Goal: Task Accomplishment & Management: Manage account settings

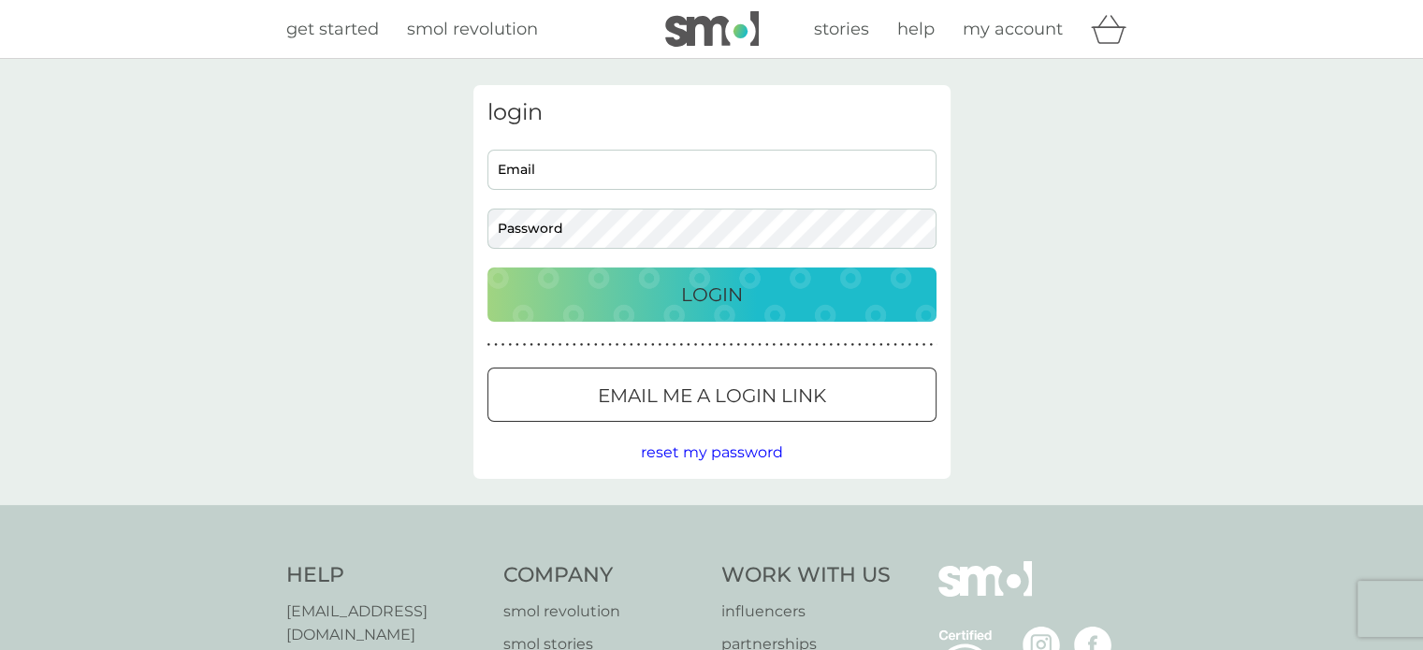
type input "[EMAIL_ADDRESS][PERSON_NAME][DOMAIN_NAME]"
click at [697, 295] on p "Login" at bounding box center [712, 295] width 62 height 30
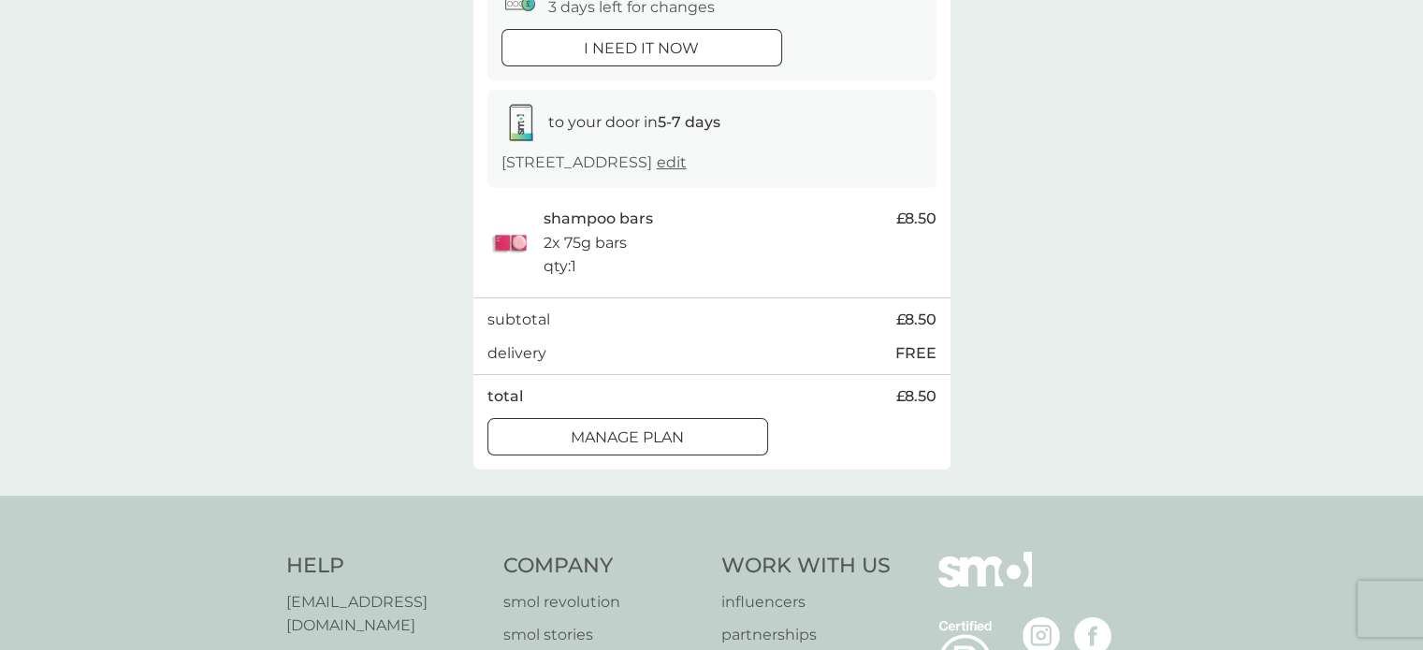
scroll to position [232, 0]
click at [591, 433] on p "Manage plan" at bounding box center [627, 436] width 113 height 24
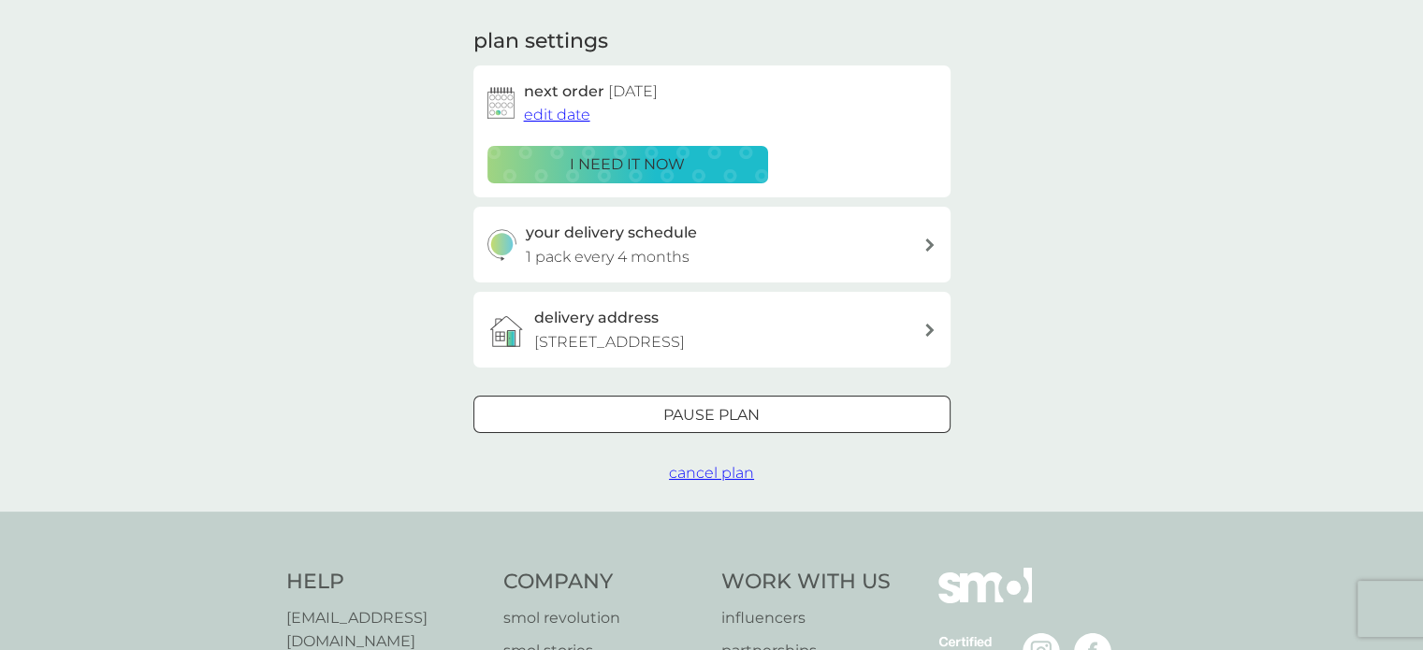
scroll to position [252, 0]
click at [687, 413] on div at bounding box center [711, 415] width 67 height 20
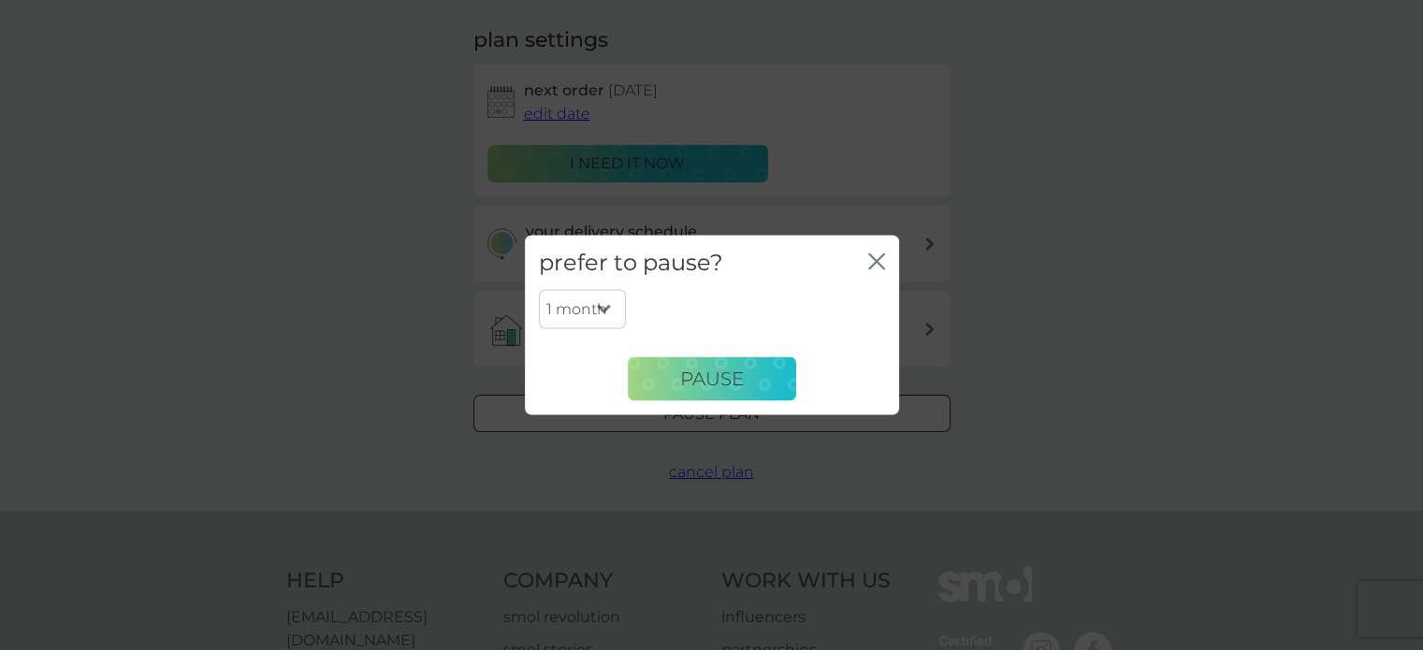
click at [602, 306] on select "1 month 2 months 3 months 4 months 5 months 6 months" at bounding box center [582, 309] width 87 height 39
select select "2"
click at [539, 290] on select "1 month 2 months 3 months 4 months 5 months 6 months" at bounding box center [582, 309] width 87 height 39
click at [711, 373] on span "Pause" at bounding box center [712, 379] width 64 height 22
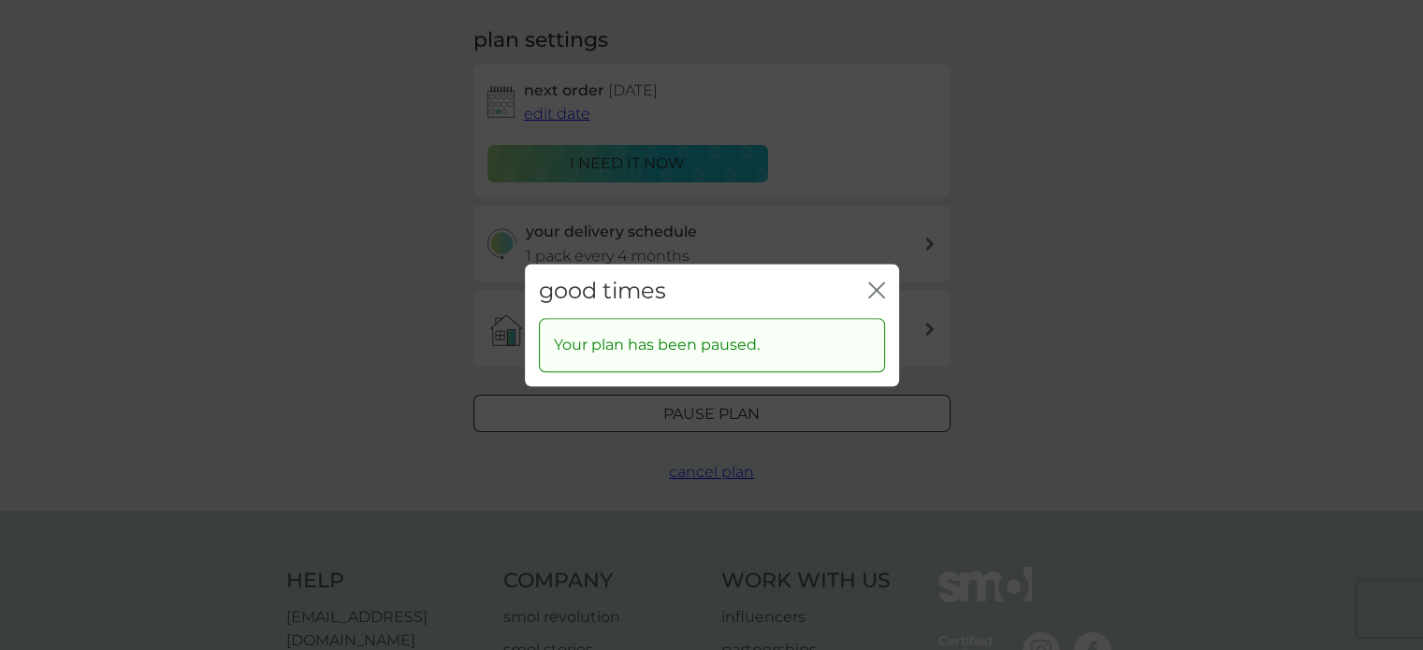
click at [876, 288] on icon "close" at bounding box center [872, 290] width 7 height 15
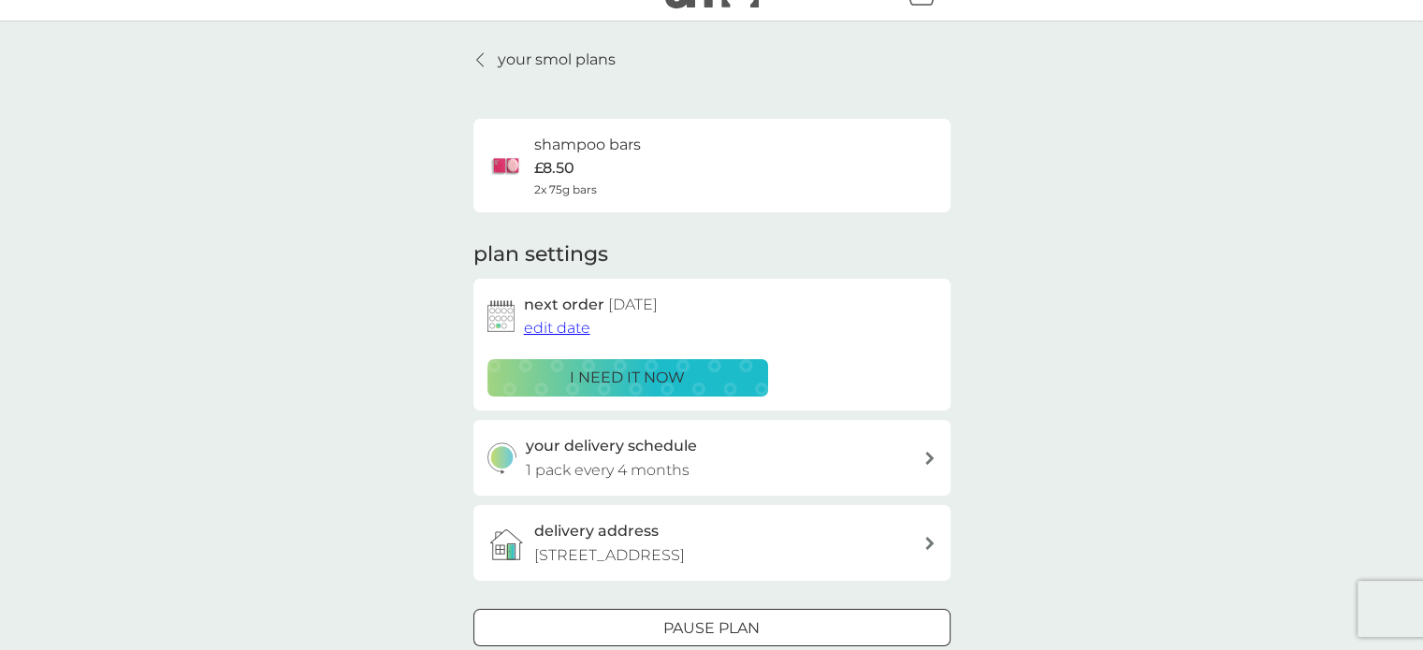
scroll to position [0, 0]
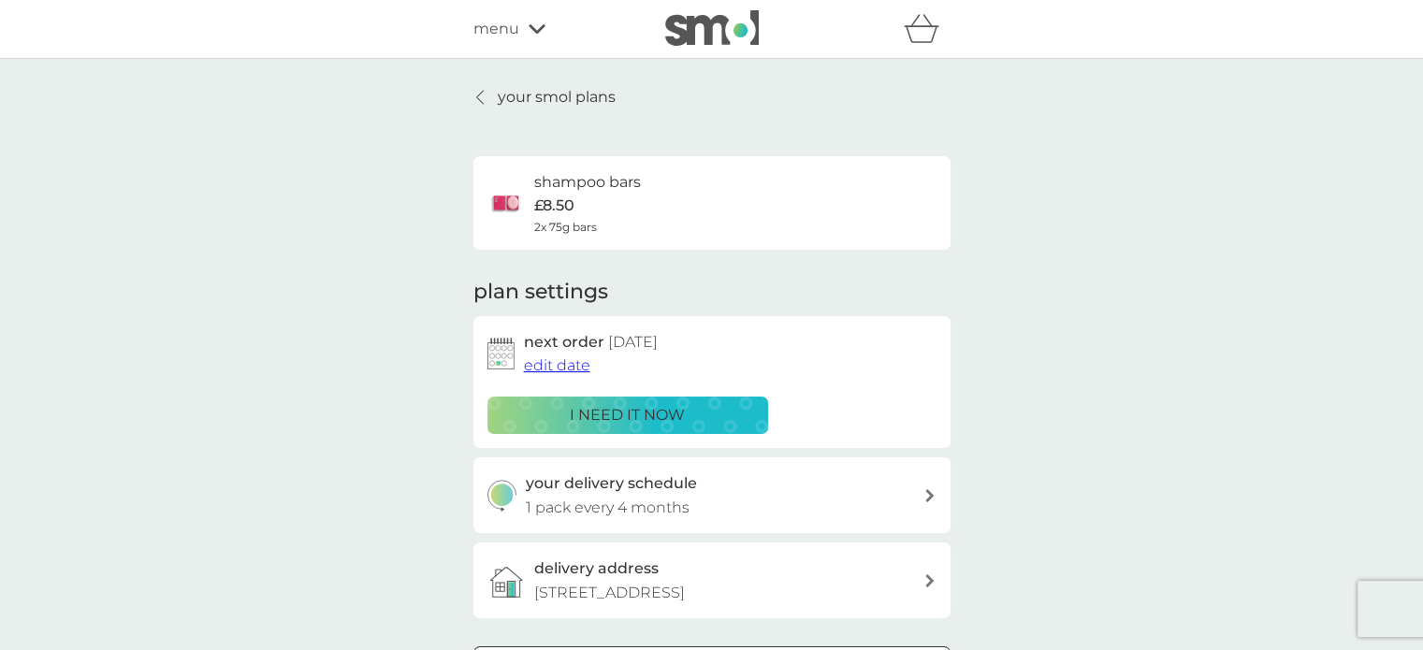
click at [516, 97] on p "your smol plans" at bounding box center [557, 97] width 118 height 24
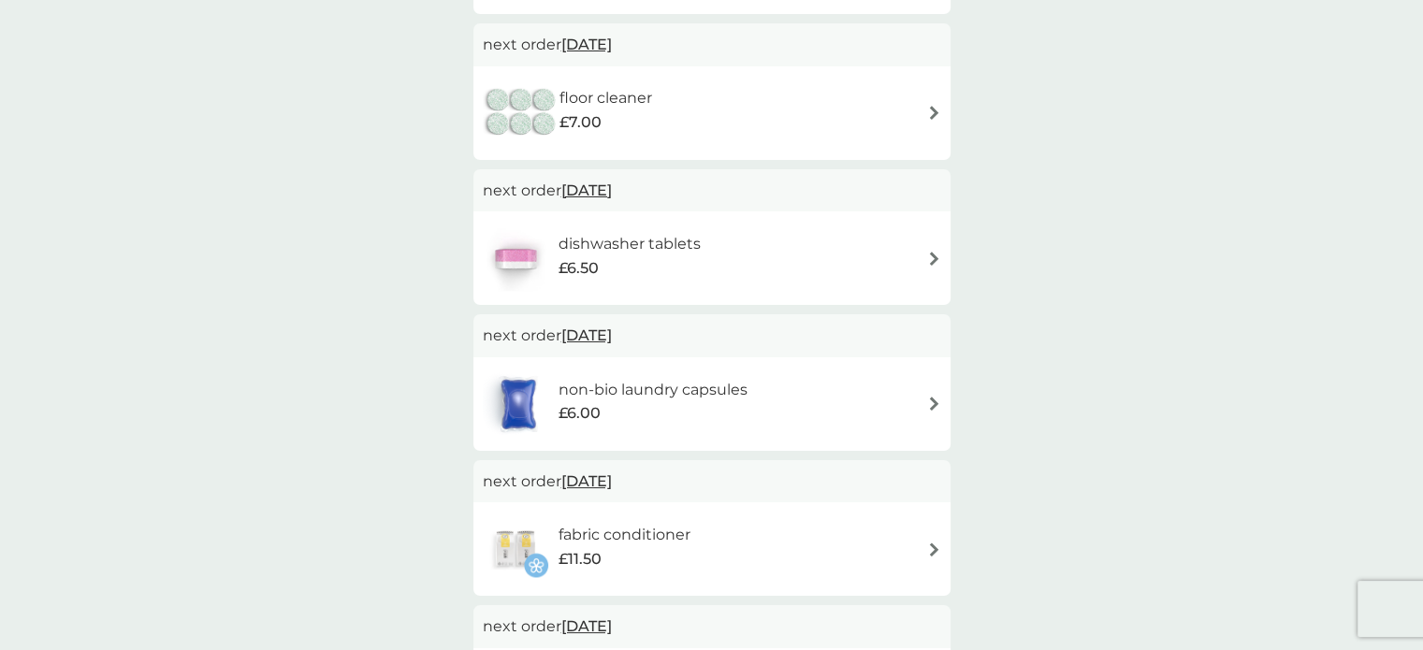
scroll to position [493, 0]
click at [599, 336] on span "29 Sep 2025" at bounding box center [586, 336] width 51 height 36
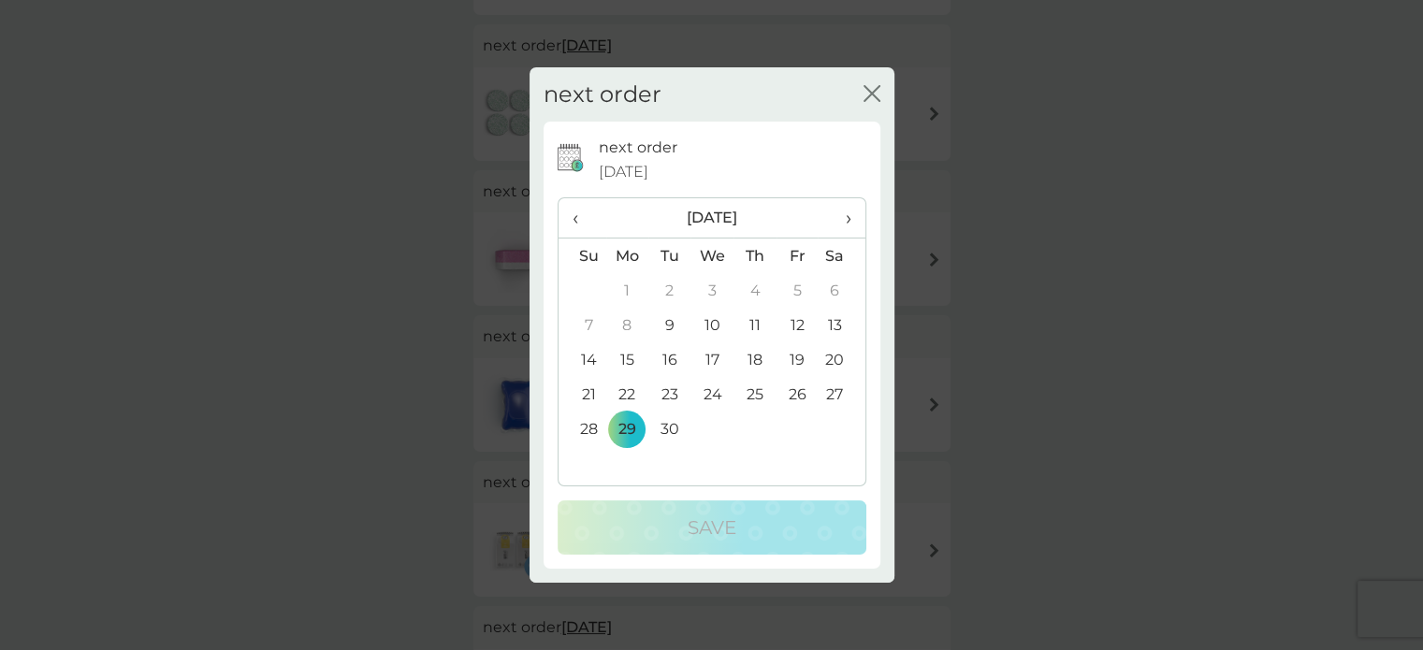
click at [625, 358] on td "15" at bounding box center [627, 359] width 43 height 35
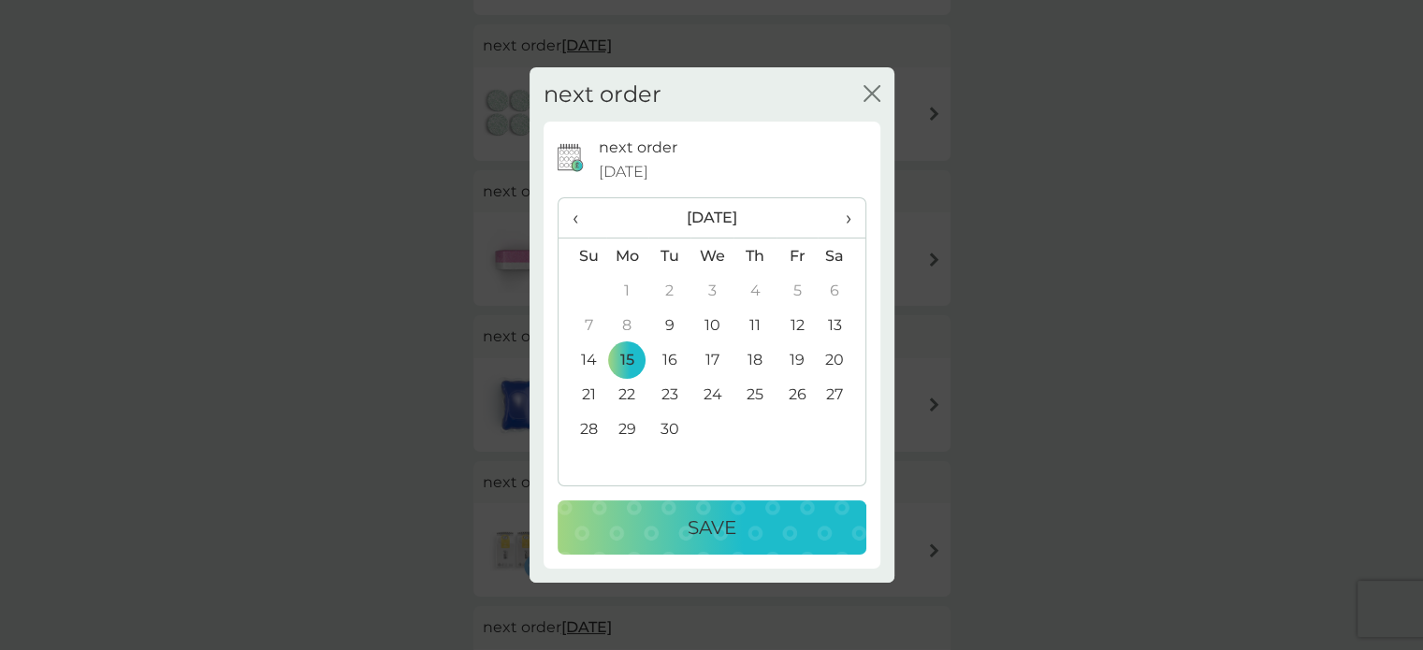
click at [701, 527] on p "Save" at bounding box center [712, 528] width 49 height 30
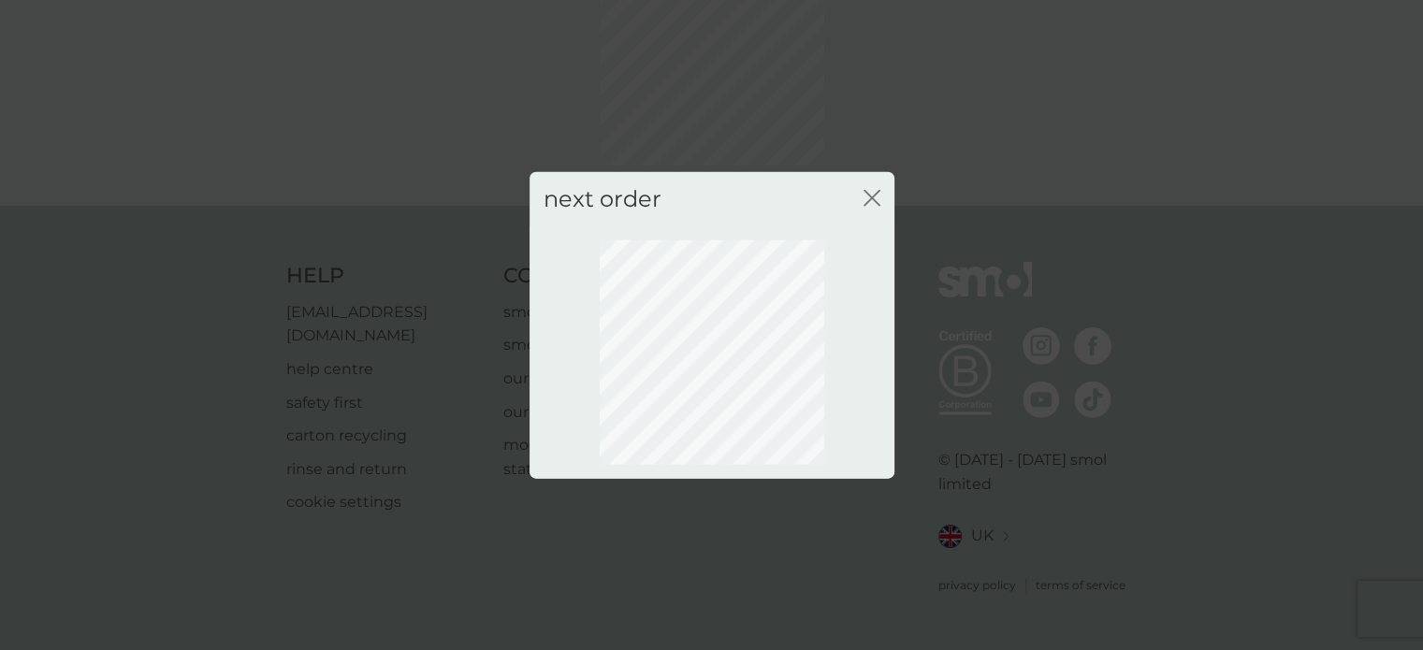
scroll to position [134, 0]
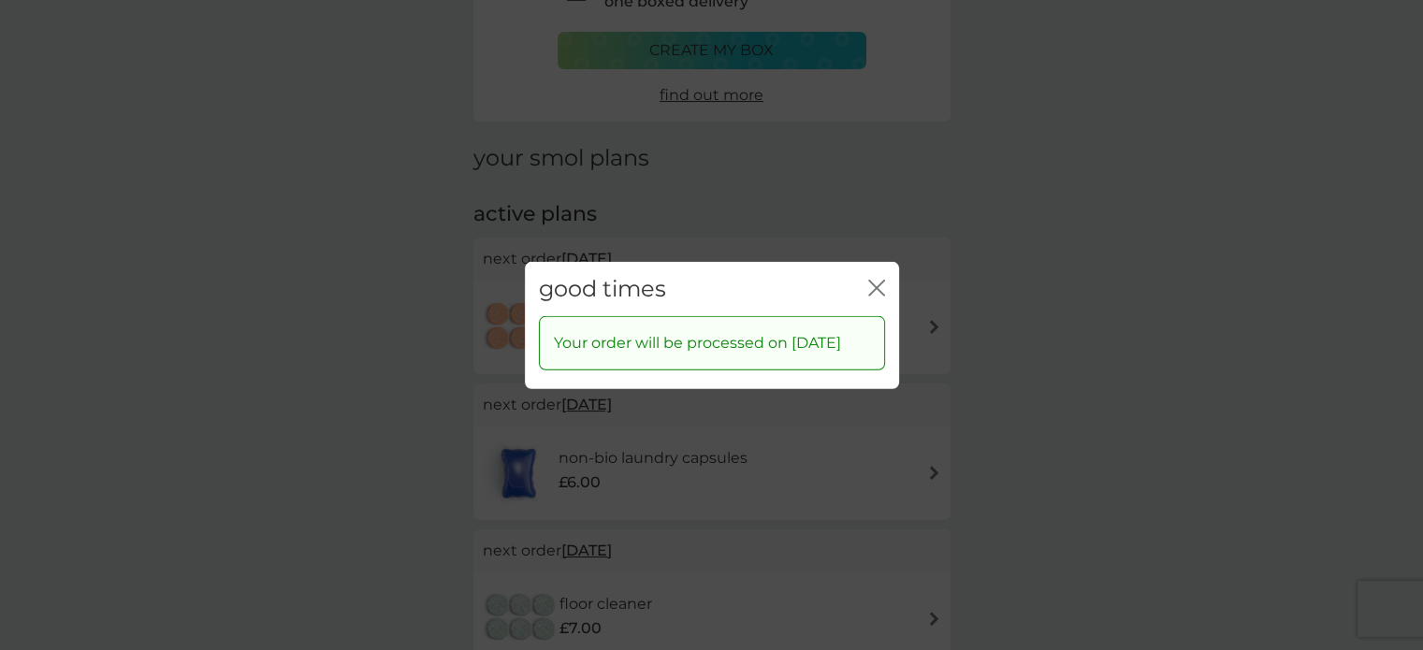
click at [877, 280] on icon "close" at bounding box center [880, 287] width 7 height 15
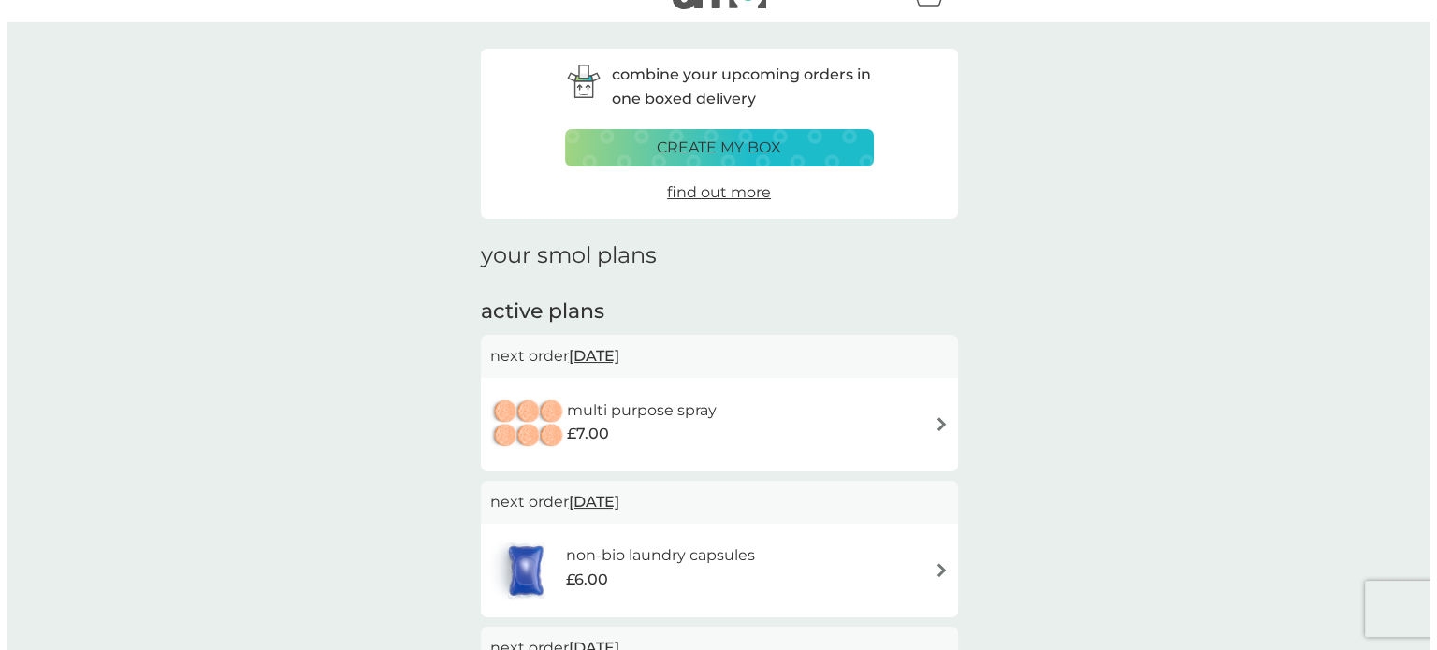
scroll to position [0, 0]
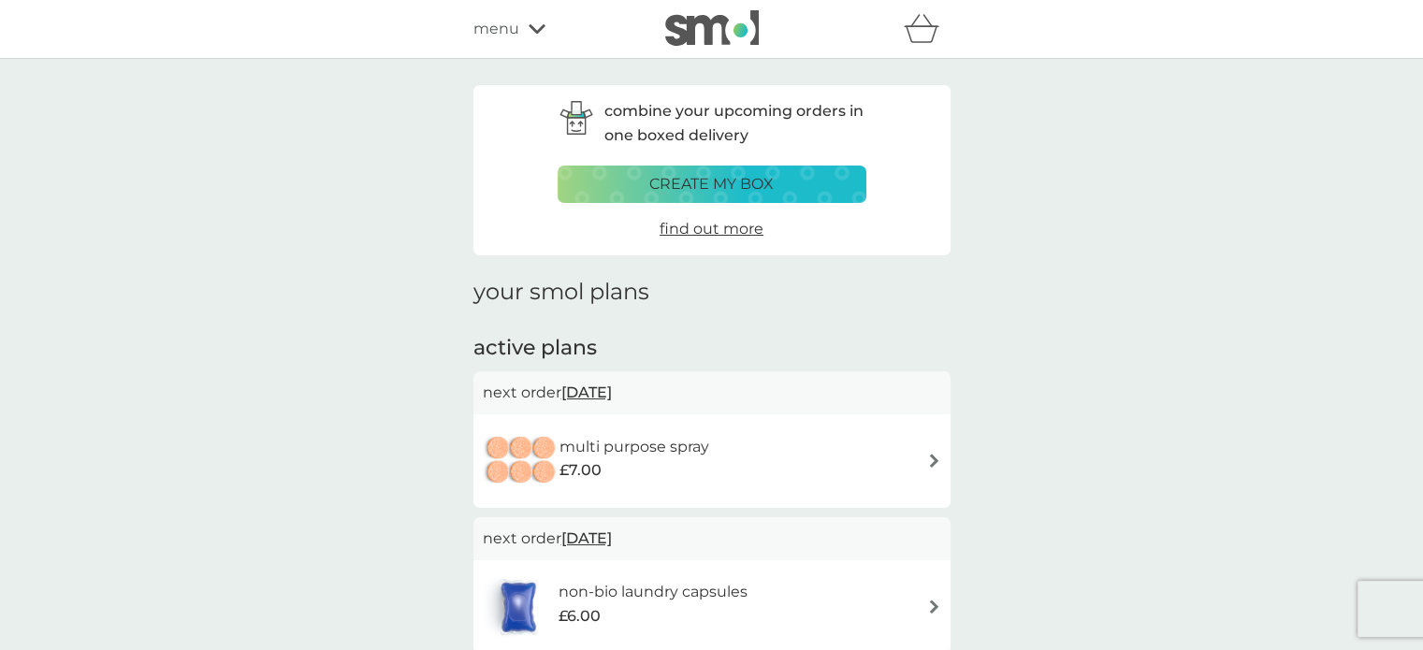
click at [521, 27] on div "menu" at bounding box center [552, 29] width 159 height 24
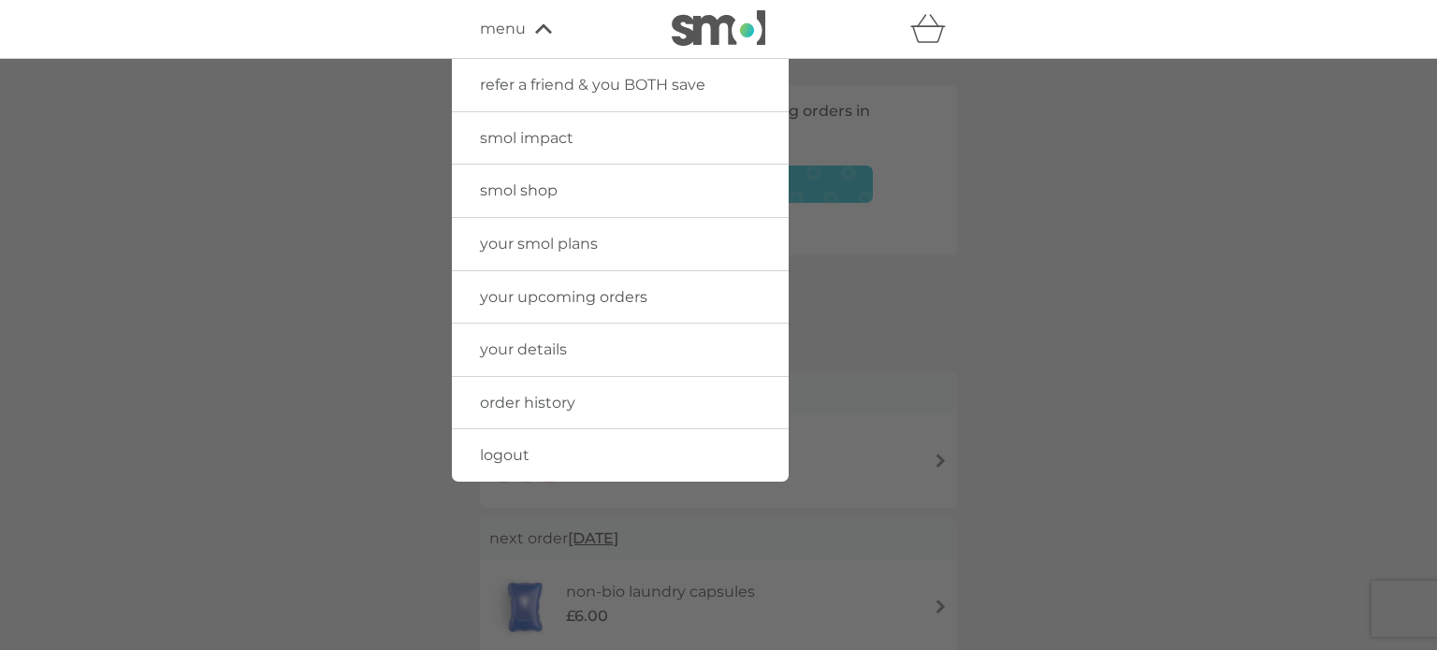
click at [513, 452] on span "logout" at bounding box center [505, 455] width 50 height 18
